Goal: Task Accomplishment & Management: Use online tool/utility

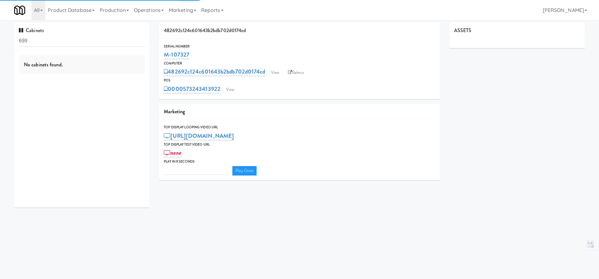
type input "3"
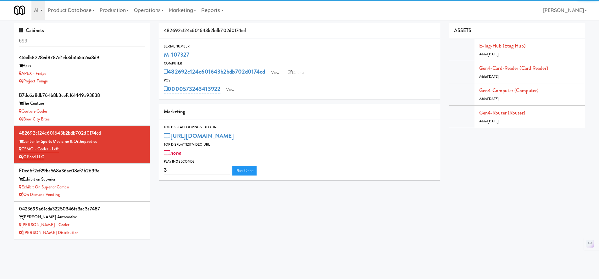
click at [105, 34] on div "Cabinets 699" at bounding box center [82, 37] width 136 height 28
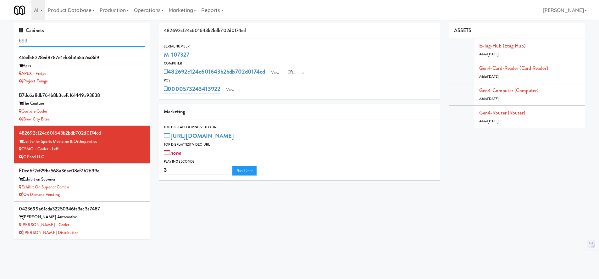
click at [104, 38] on input "699" at bounding box center [82, 41] width 126 height 12
paste input "M-107318"
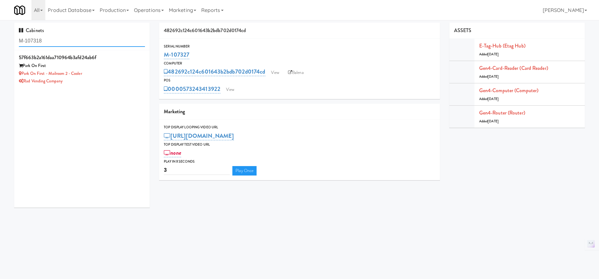
type input "M-107318"
click at [112, 80] on div "Rad Vending Company" at bounding box center [82, 81] width 126 height 8
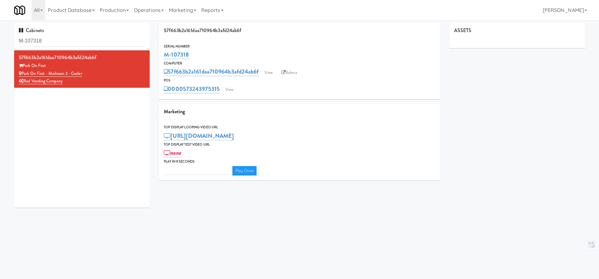
type input "3"
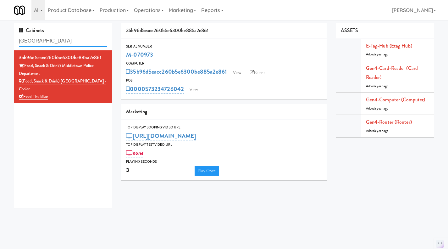
click at [67, 43] on input "[GEOGRAPHIC_DATA]" at bounding box center [63, 41] width 88 height 12
click at [67, 43] on input "middletown" at bounding box center [63, 41] width 88 height 12
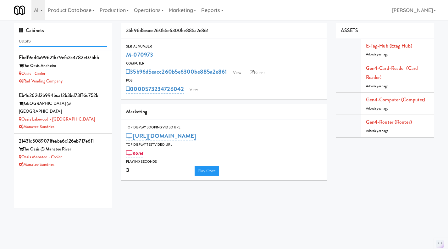
type input "oasis"
click at [84, 76] on div "Oasis - Cooler" at bounding box center [63, 74] width 88 height 8
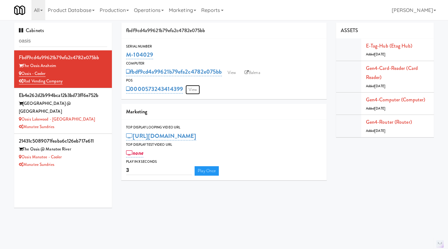
click at [192, 89] on link "View" at bounding box center [193, 89] width 14 height 9
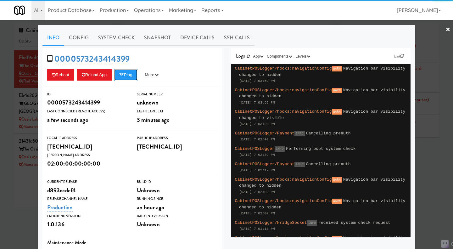
click at [129, 75] on button "Ping" at bounding box center [125, 74] width 23 height 11
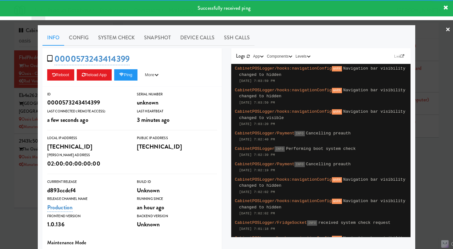
click at [119, 36] on link "System Check" at bounding box center [116, 38] width 46 height 16
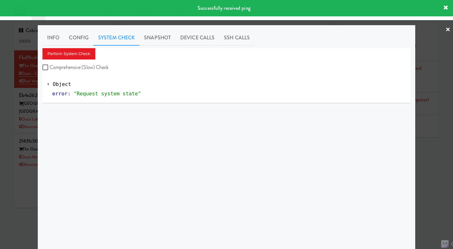
click at [90, 69] on label "Comprehensive (Slow) Check" at bounding box center [75, 67] width 66 height 9
click at [50, 69] on input "Comprehensive (Slow) Check" at bounding box center [45, 67] width 7 height 5
checkbox input "true"
click at [78, 55] on button "Perform System Check" at bounding box center [68, 53] width 53 height 11
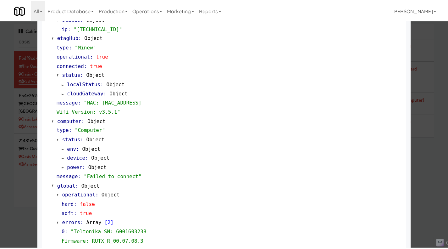
scroll to position [546, 0]
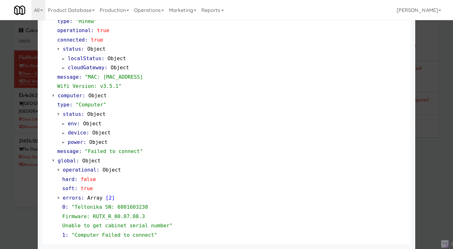
drag, startPoint x: 435, startPoint y: 177, endPoint x: 393, endPoint y: 156, distance: 47.0
click at [435, 177] on div at bounding box center [226, 124] width 453 height 249
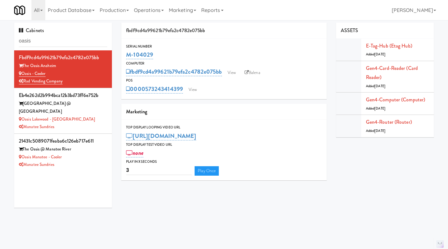
click at [259, 74] on link "Balena" at bounding box center [253, 72] width 22 height 9
drag, startPoint x: 184, startPoint y: 97, endPoint x: 146, endPoint y: 95, distance: 38.4
click at [146, 95] on div "Serial Number M-104029 Computer fbdf9cd4a99621b79efa2c4782e075bb View Balena PO…" at bounding box center [223, 69] width 205 height 60
copy link "573243414399"
click at [235, 68] on link "View" at bounding box center [232, 72] width 14 height 9
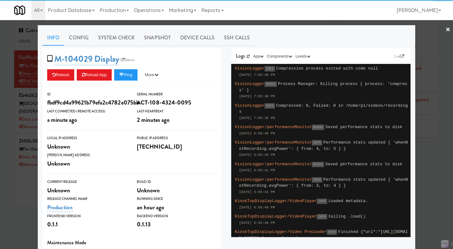
click at [192, 34] on link "Device Calls" at bounding box center [198, 38] width 44 height 16
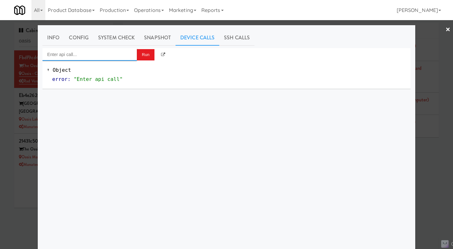
click at [100, 56] on input "Enter api call..." at bounding box center [89, 54] width 94 height 13
click at [98, 69] on div "http://192.168.11.2:8000/performance" at bounding box center [87, 73] width 85 height 8
type input "Vision Performance Stats"
click at [143, 54] on button "Run" at bounding box center [146, 54] width 18 height 11
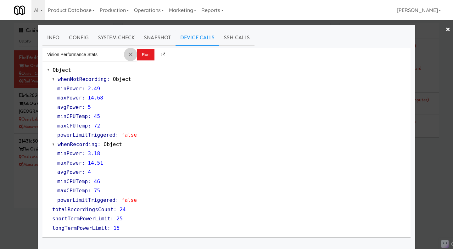
click at [129, 54] on button "Clear Input" at bounding box center [130, 54] width 9 height 9
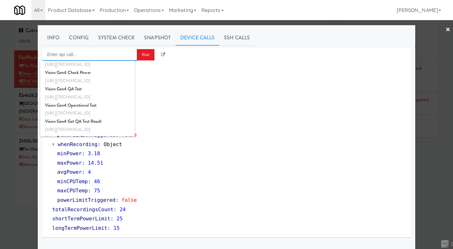
scroll to position [188, 0]
click at [114, 127] on div "http://192.168.11.2:8000/helpers/get-qa-test-result" at bounding box center [87, 129] width 85 height 8
type input "Vision Gen4 Get QA Test Result"
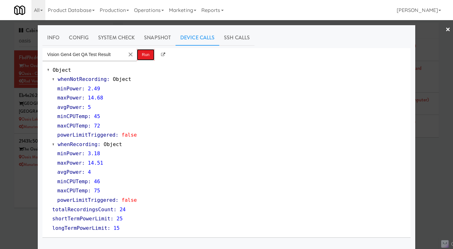
click at [142, 57] on button "Run" at bounding box center [146, 54] width 18 height 11
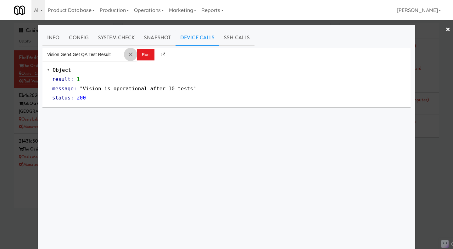
click at [130, 55] on button "Clear Input" at bounding box center [130, 54] width 9 height 9
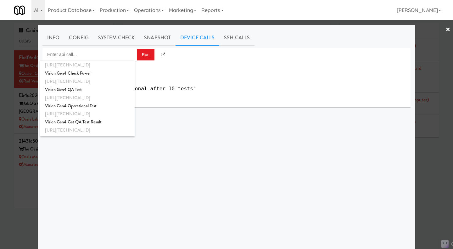
scroll to position [188, 0]
click at [98, 92] on div "Vision Gen4 QA Test" at bounding box center [87, 89] width 85 height 8
type input "Vision Gen4 QA Test"
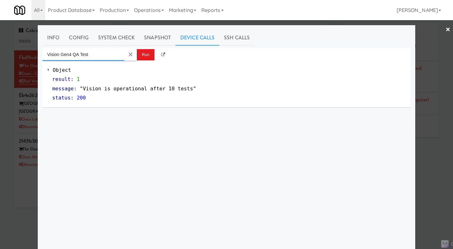
scroll to position [0, 0]
click at [147, 55] on button "Run" at bounding box center [146, 54] width 18 height 11
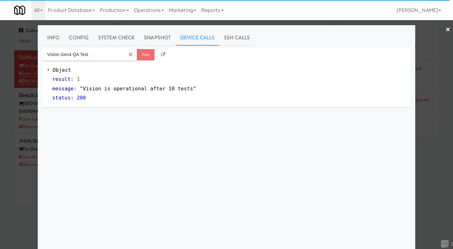
click at [439, 163] on div at bounding box center [226, 124] width 453 height 249
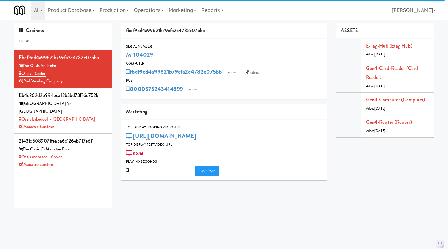
drag, startPoint x: 161, startPoint y: 55, endPoint x: 133, endPoint y: 53, distance: 28.0
click at [125, 56] on div "Serial Number M-104029" at bounding box center [223, 51] width 205 height 17
copy link "M-104029"
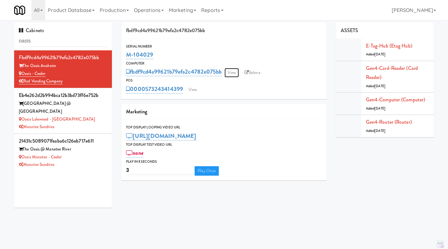
click at [237, 73] on link "View" at bounding box center [232, 72] width 14 height 9
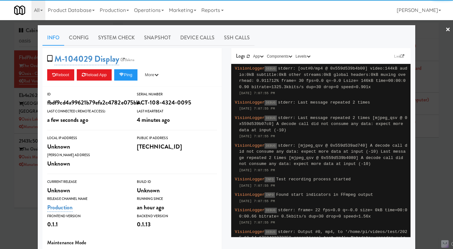
click at [181, 32] on link "Device Calls" at bounding box center [198, 38] width 44 height 16
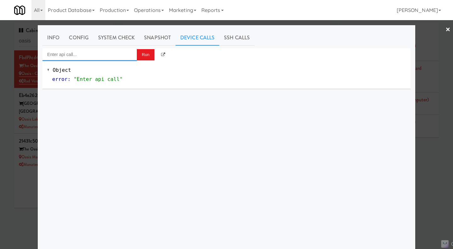
click at [107, 49] on input "Enter api call..." at bounding box center [89, 54] width 94 height 13
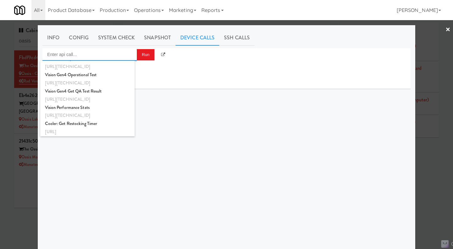
scroll to position [219, 0]
click at [99, 75] on div "Vision Gen4 Operational Test" at bounding box center [87, 74] width 85 height 8
type input "Vision Gen4 Operational Test"
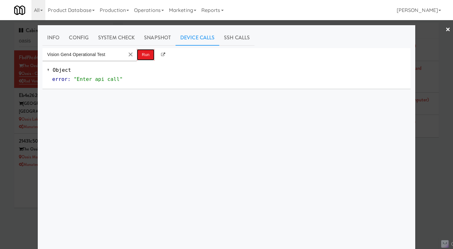
click at [144, 56] on button "Run" at bounding box center [146, 54] width 18 height 11
click at [128, 55] on button "Clear Input" at bounding box center [130, 54] width 9 height 9
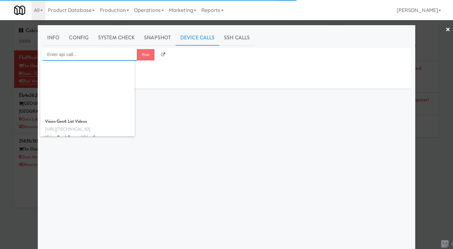
click at [108, 231] on div "Vision Gen4 Get QA Test Result" at bounding box center [87, 235] width 85 height 8
type input "Vision Gen4 Get QA Test Result"
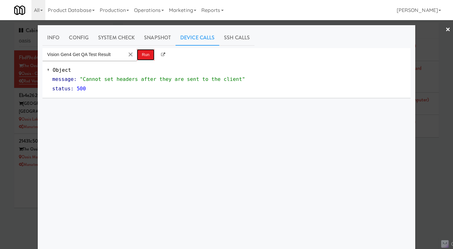
click at [144, 56] on button "Run" at bounding box center [146, 54] width 18 height 11
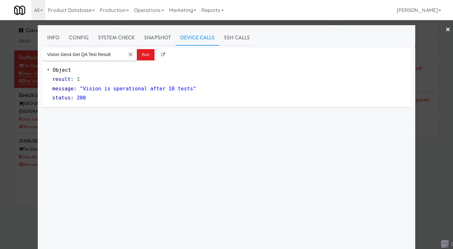
click at [93, 39] on link "System Check" at bounding box center [116, 38] width 46 height 16
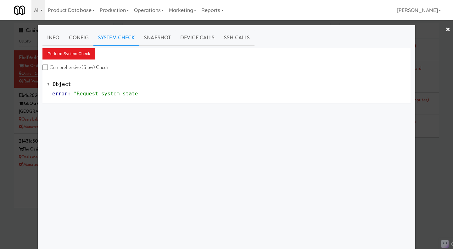
click at [88, 65] on label "Comprehensive (Slow) Check" at bounding box center [75, 67] width 66 height 9
click at [50, 65] on input "Comprehensive (Slow) Check" at bounding box center [45, 67] width 7 height 5
checkbox input "true"
click at [78, 53] on button "Perform System Check" at bounding box center [68, 53] width 53 height 11
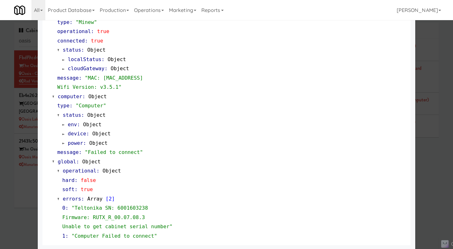
scroll to position [546, 0]
click at [24, 202] on div at bounding box center [226, 124] width 453 height 249
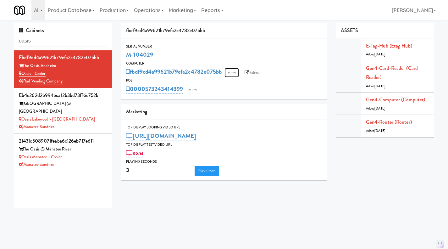
click at [239, 72] on link "View" at bounding box center [232, 72] width 14 height 9
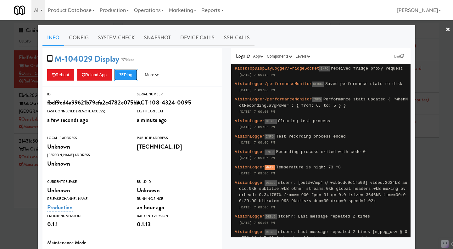
click at [119, 74] on button "Ping" at bounding box center [125, 74] width 23 height 11
click at [108, 34] on link "System Check" at bounding box center [116, 38] width 46 height 16
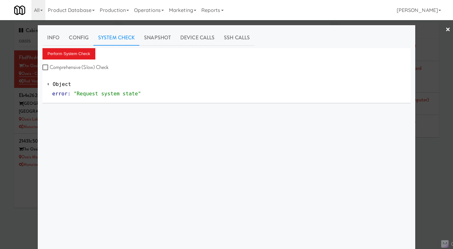
drag, startPoint x: 78, startPoint y: 68, endPoint x: 73, endPoint y: 59, distance: 10.1
click at [77, 67] on label "Comprehensive (Slow) Check" at bounding box center [75, 67] width 66 height 9
click at [50, 67] on input "Comprehensive (Slow) Check" at bounding box center [45, 67] width 7 height 5
checkbox input "true"
click at [71, 53] on button "Perform System Check" at bounding box center [68, 53] width 53 height 11
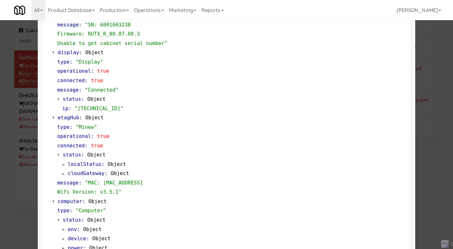
scroll to position [546, 0]
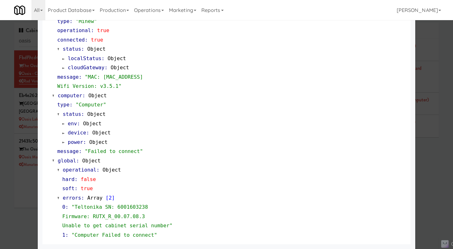
click at [433, 166] on div at bounding box center [226, 124] width 453 height 249
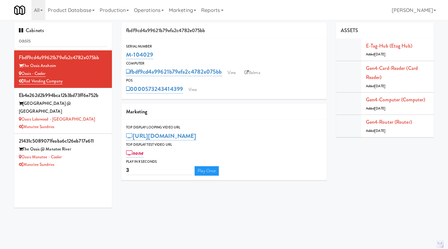
click at [256, 74] on link "Balena" at bounding box center [253, 72] width 22 height 9
click at [50, 43] on input "oasis" at bounding box center [63, 41] width 88 height 12
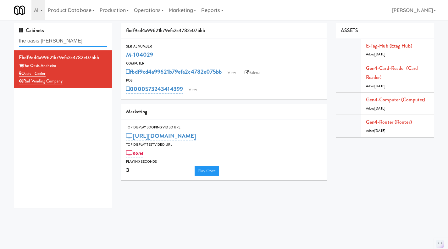
type input "the oasis ana"
drag, startPoint x: 162, startPoint y: 56, endPoint x: 123, endPoint y: 55, distance: 39.6
click at [123, 55] on div "Serial Number M-104029" at bounding box center [223, 51] width 205 height 17
copy link "M-104029"
click at [195, 90] on link "View" at bounding box center [193, 89] width 14 height 9
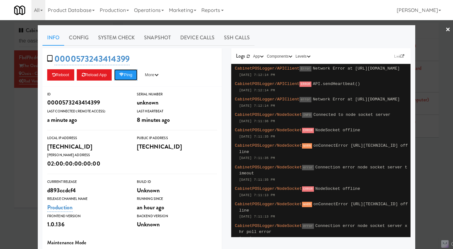
click at [123, 75] on icon at bounding box center [121, 75] width 5 height 4
click at [113, 32] on link "System Check" at bounding box center [116, 38] width 46 height 16
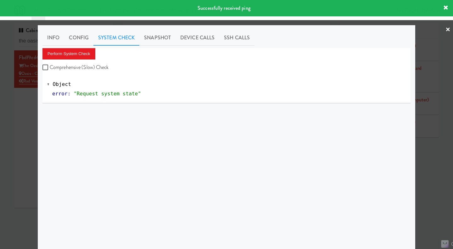
click at [88, 65] on label "Comprehensive (Slow) Check" at bounding box center [75, 67] width 66 height 9
click at [50, 65] on input "Comprehensive (Slow) Check" at bounding box center [45, 67] width 7 height 5
checkbox input "true"
click at [75, 56] on button "Perform System Check" at bounding box center [68, 53] width 53 height 11
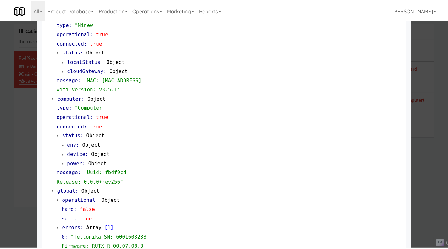
scroll to position [565, 0]
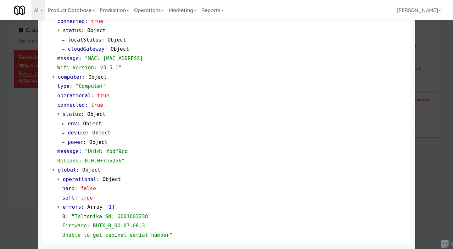
click at [31, 122] on div at bounding box center [226, 124] width 453 height 249
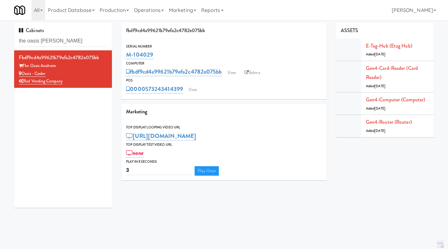
drag, startPoint x: 50, startPoint y: 74, endPoint x: 23, endPoint y: 74, distance: 27.1
click at [23, 74] on div "Oasis - Cooler" at bounding box center [63, 74] width 88 height 8
copy link "Oasis - Cooler"
click at [65, 37] on input "the oasis ana" at bounding box center [63, 41] width 88 height 12
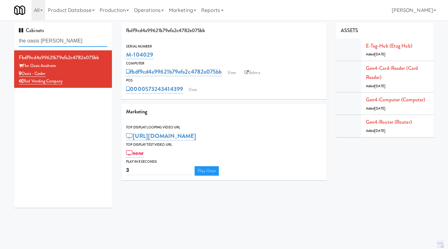
click at [65, 37] on input "the oasis ana" at bounding box center [63, 41] width 88 height 12
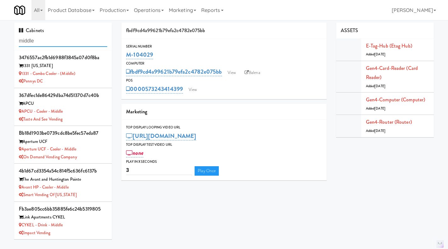
click at [66, 43] on input "middle" at bounding box center [63, 41] width 88 height 12
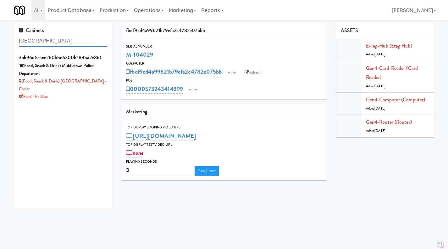
type input "middletown"
click at [101, 74] on div "(Food, Snack & Drink) Middletown Police Department" at bounding box center [63, 69] width 88 height 15
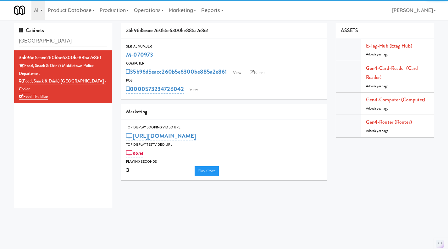
drag, startPoint x: 170, startPoint y: 52, endPoint x: 122, endPoint y: 56, distance: 48.6
click at [122, 56] on div "Serial Number M-070973" at bounding box center [223, 51] width 205 height 17
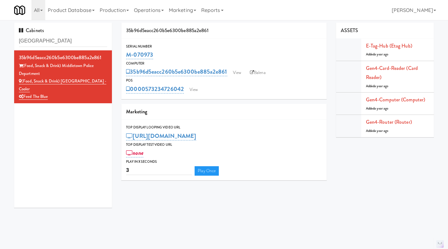
copy link "M-070973"
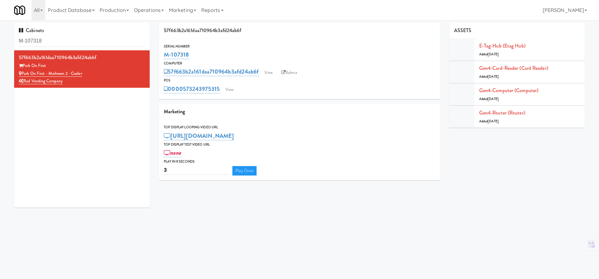
click at [333, 213] on body "Okay Okay Select date: previous 2025-Oct next Su Mo Tu We Th Fr Sa 28 29 30 1 2…" at bounding box center [299, 159] width 599 height 279
